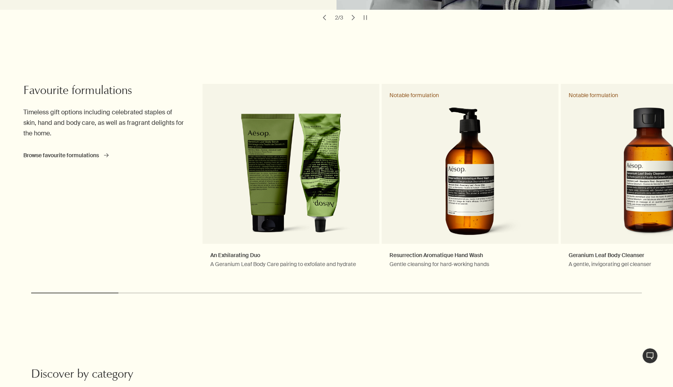
scroll to position [303, 0]
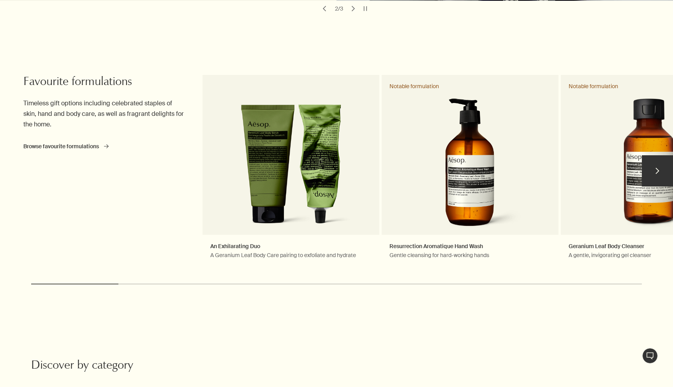
click at [655, 166] on button "chevron" at bounding box center [657, 170] width 31 height 31
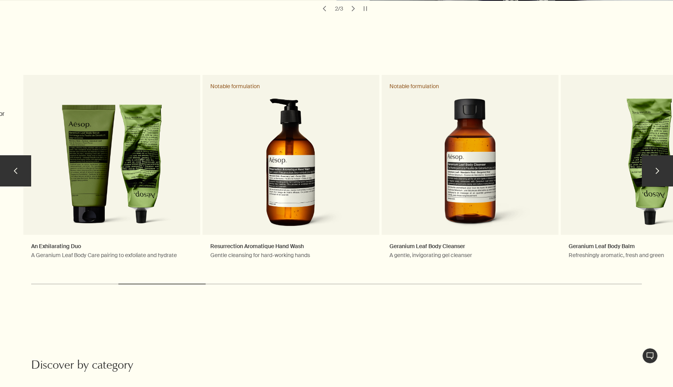
click at [655, 166] on button "chevron" at bounding box center [657, 170] width 31 height 31
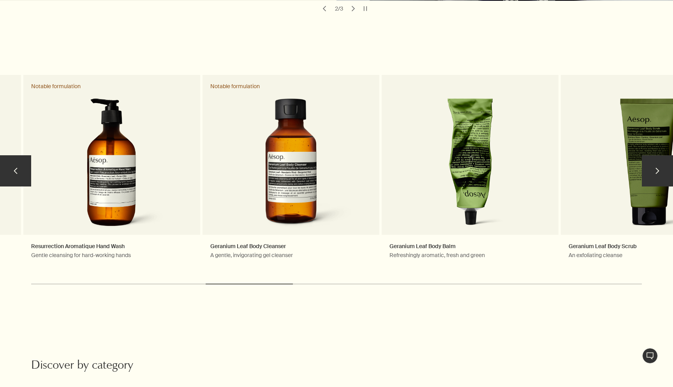
click at [655, 166] on button "chevron" at bounding box center [657, 170] width 31 height 31
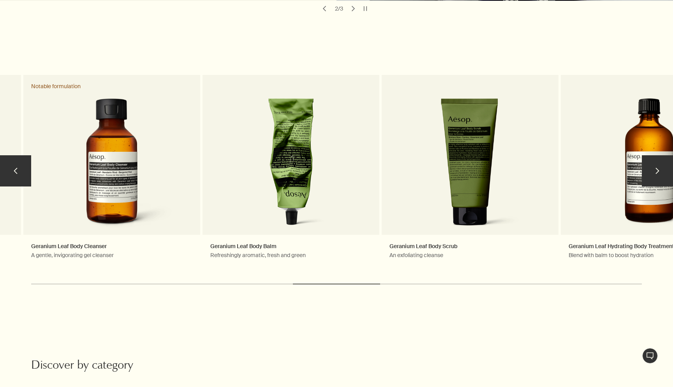
click at [655, 166] on button "chevron" at bounding box center [657, 170] width 31 height 31
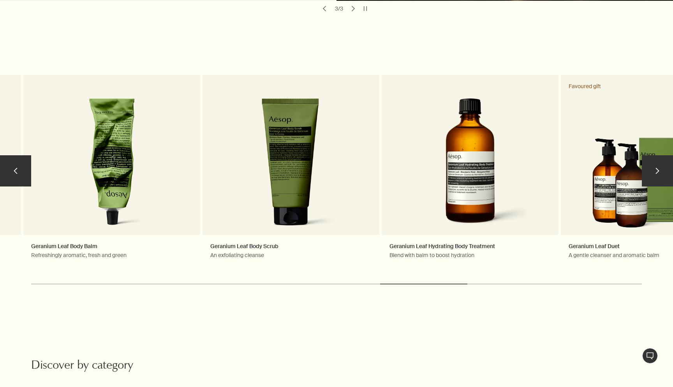
click at [655, 166] on button "chevron" at bounding box center [657, 170] width 31 height 31
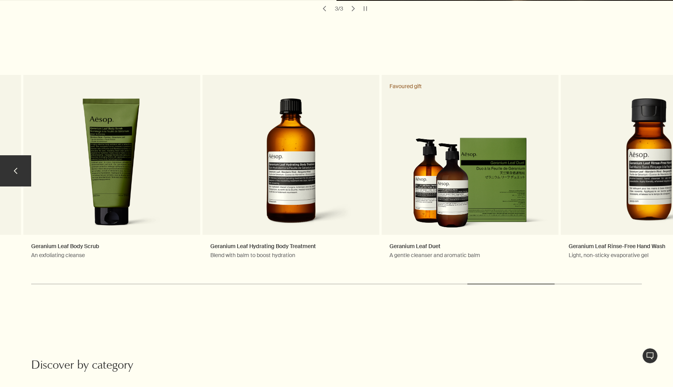
click at [655, 166] on link "Geranium Leaf Rinse-Free Hand Wash Light, non-sticky evaporative gel" at bounding box center [649, 174] width 177 height 199
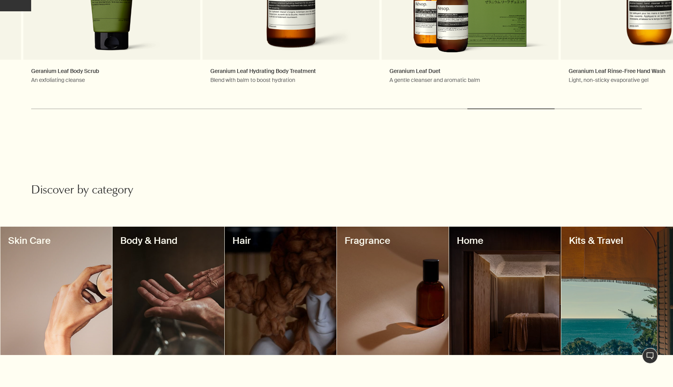
scroll to position [485, 0]
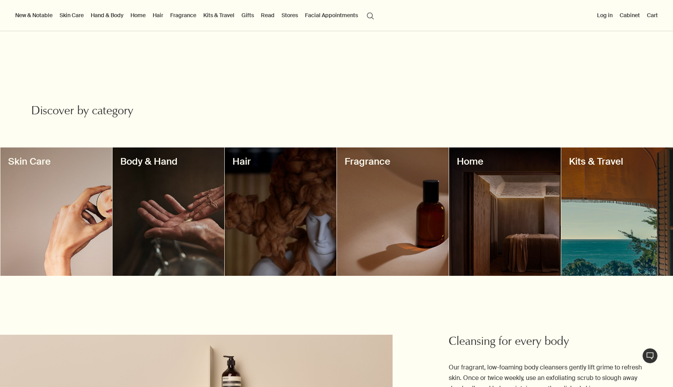
scroll to position [514, 0]
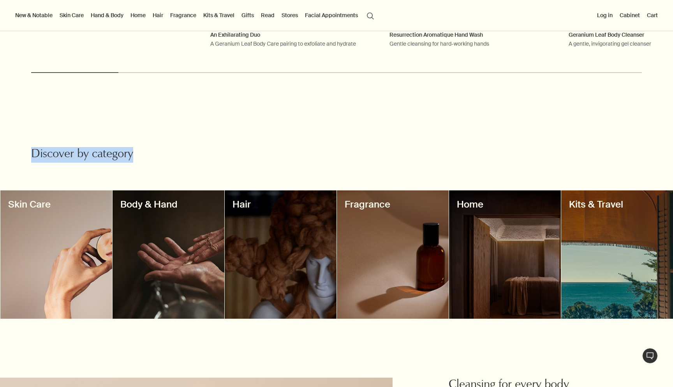
drag, startPoint x: 33, startPoint y: 149, endPoint x: 138, endPoint y: 150, distance: 105.6
click at [138, 150] on h2 "Discover by category" at bounding box center [133, 155] width 204 height 16
copy h2 "Discover by category"
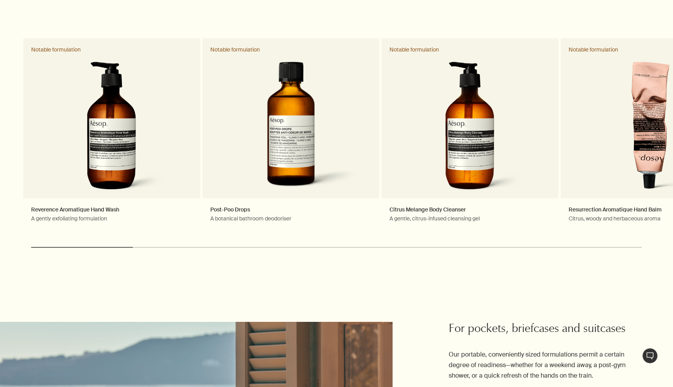
scroll to position [1423, 0]
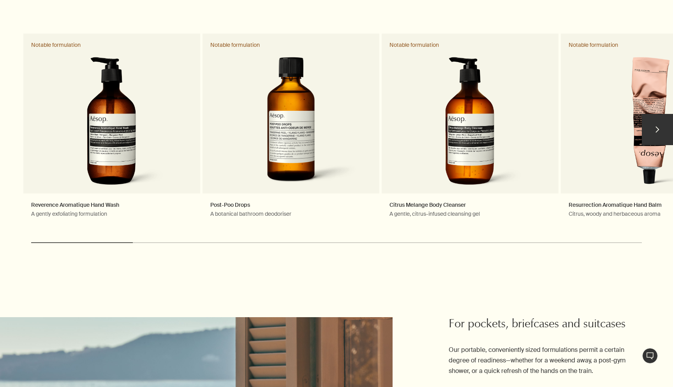
click at [655, 131] on button "chevron" at bounding box center [657, 129] width 31 height 31
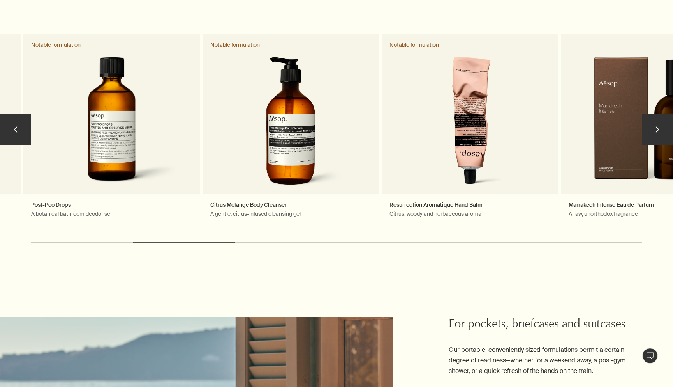
click at [655, 131] on button "chevron" at bounding box center [657, 129] width 31 height 31
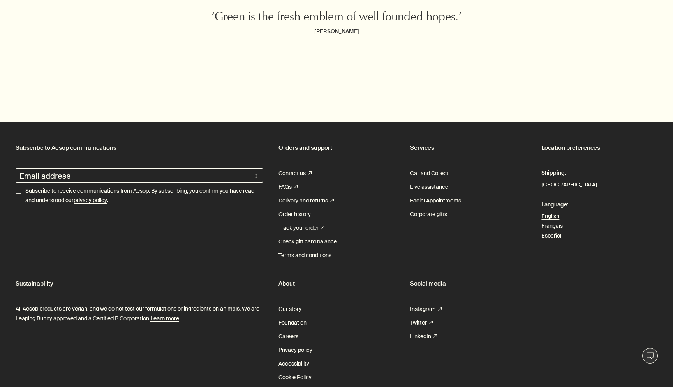
scroll to position [2764, 0]
